Goal: Transaction & Acquisition: Purchase product/service

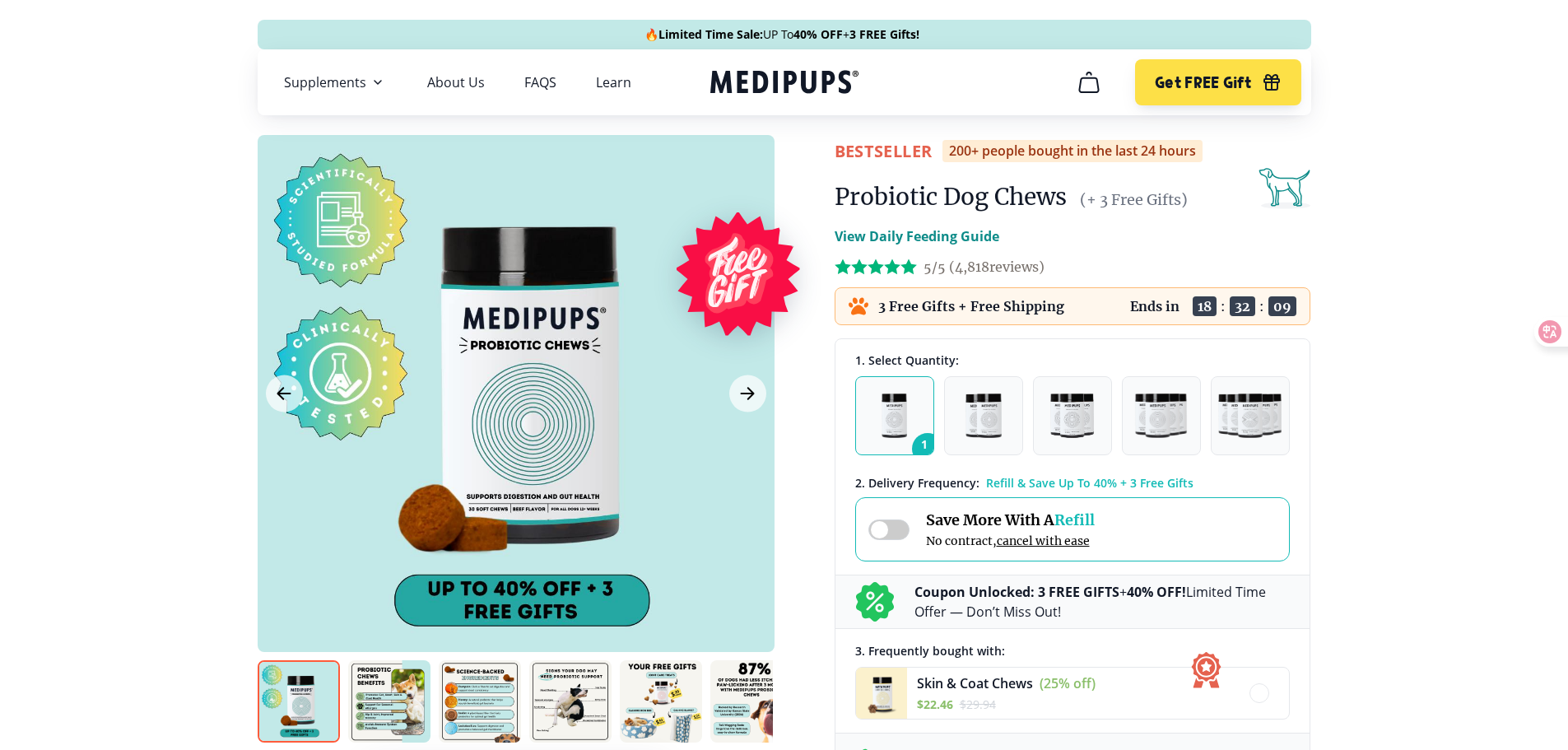
drag, startPoint x: 0, startPoint y: 0, endPoint x: 782, endPoint y: 74, distance: 785.5
click at [782, 74] on icon "Medipups" at bounding box center [784, 81] width 148 height 31
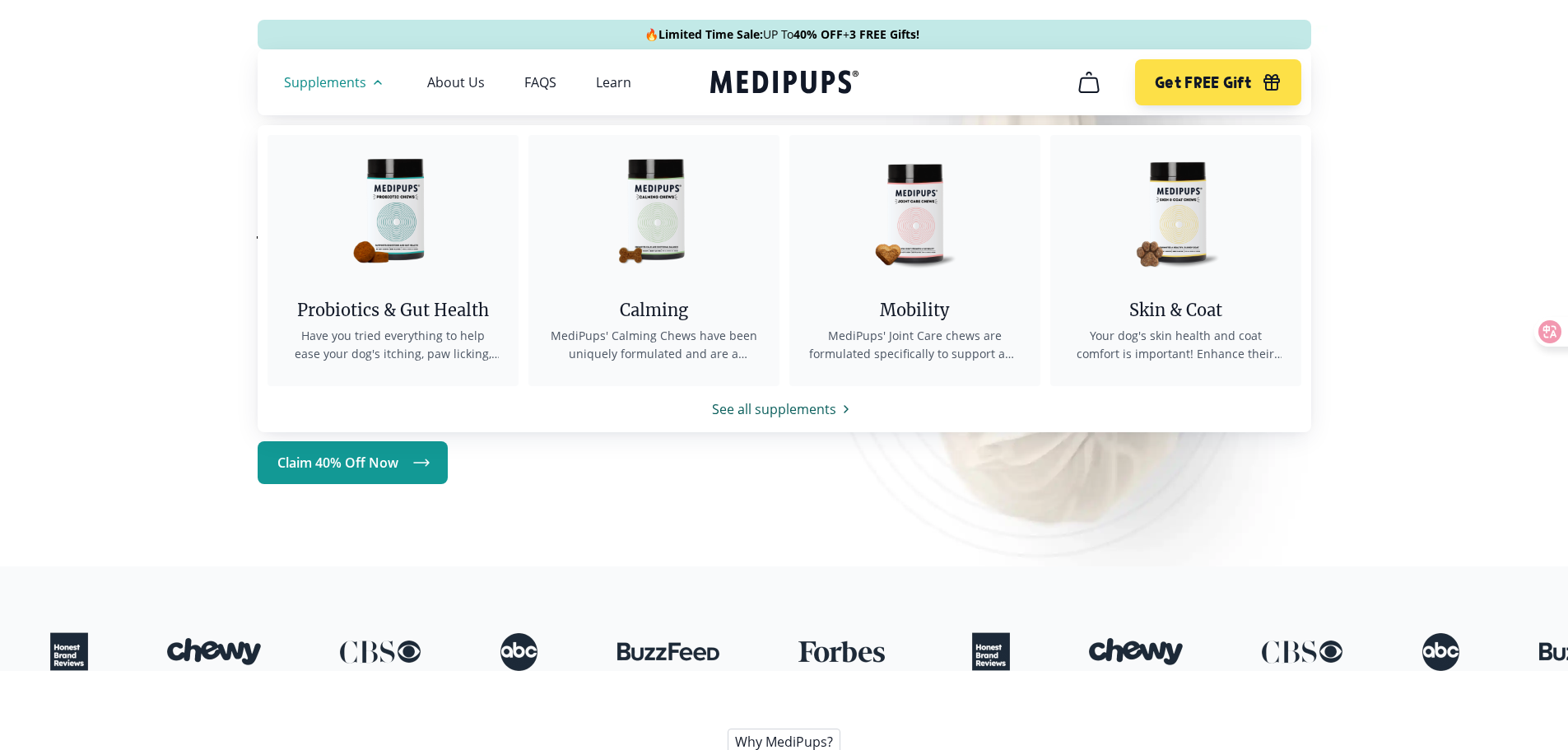
click at [772, 404] on link "See all supplements" at bounding box center [785, 409] width 1054 height 19
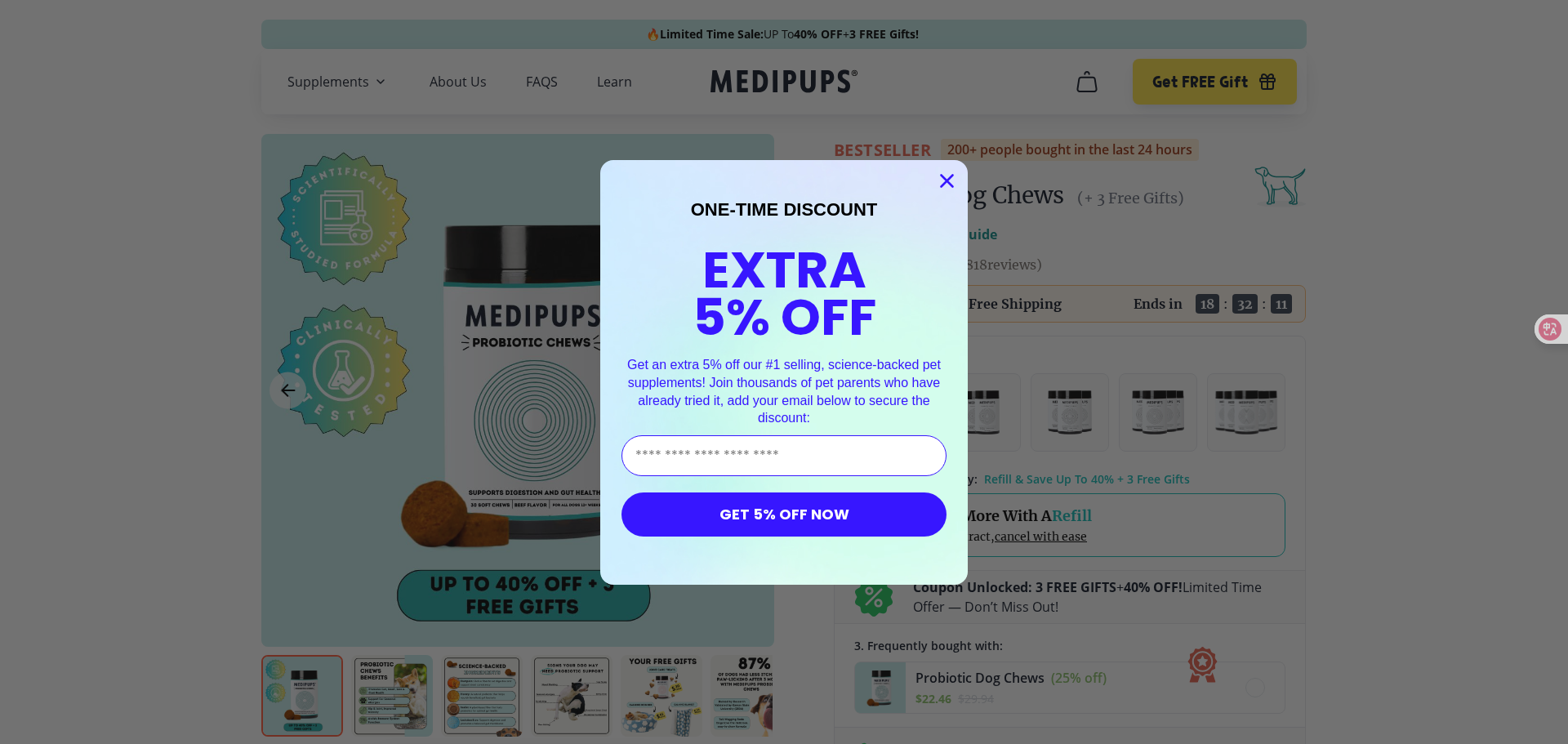
click at [943, 168] on circle "Close dialog" at bounding box center [947, 180] width 27 height 27
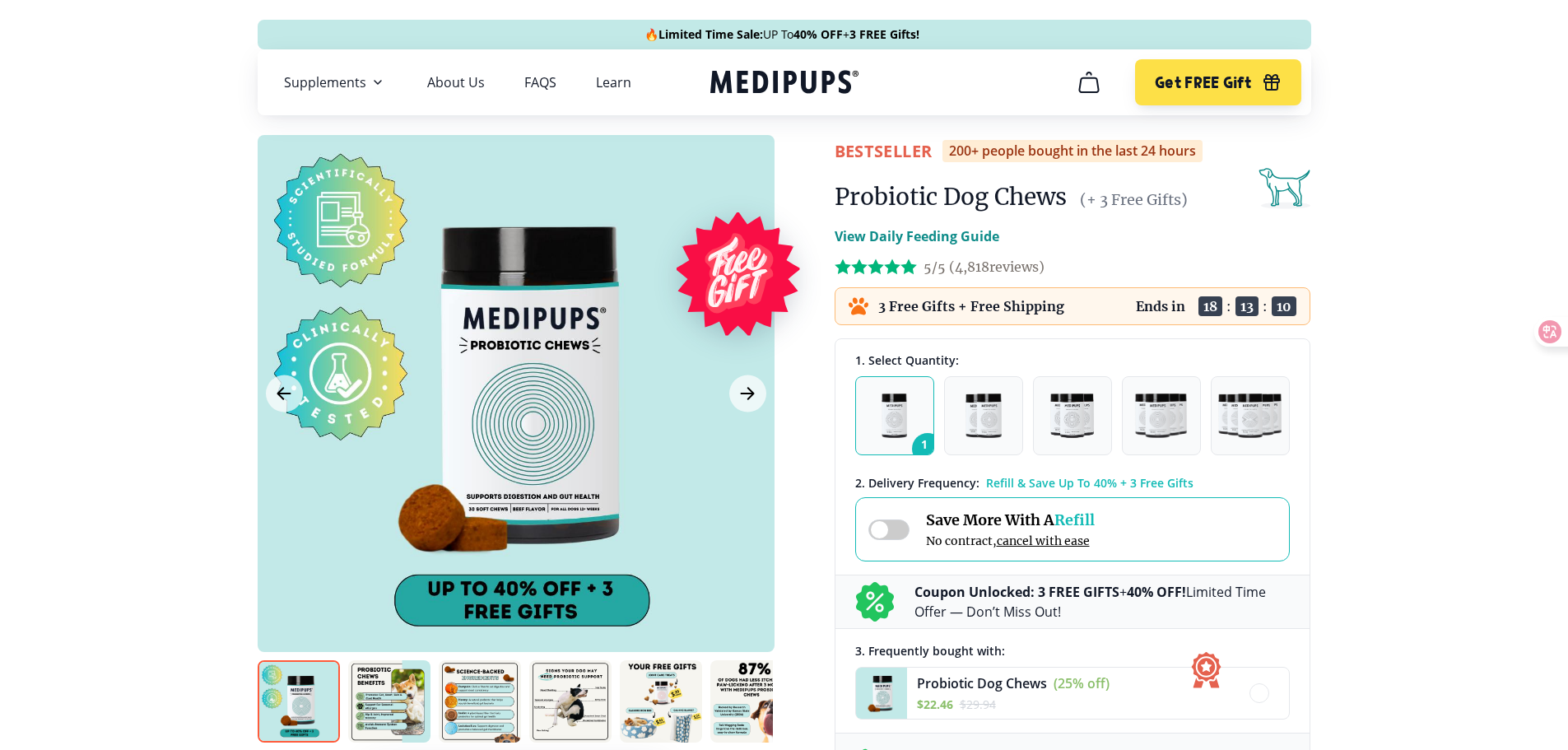
click at [1112, 461] on div "1. Select Quantity: 1 2 3 4 5 2 . Delivery Frequency: Refill & Save Up To 40% +…" at bounding box center [1072, 645] width 474 height 612
click at [1185, 434] on img "button" at bounding box center [1161, 416] width 52 height 44
